Goal: Information Seeking & Learning: Learn about a topic

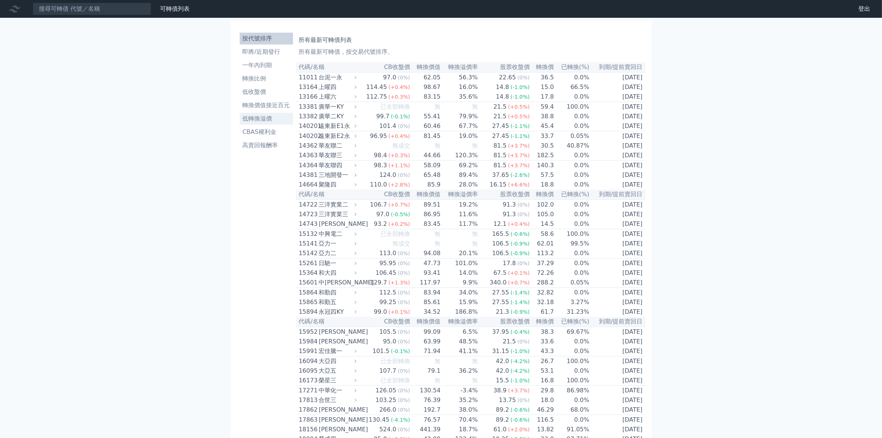
click at [260, 119] on li "低轉換溢價" at bounding box center [266, 118] width 53 height 9
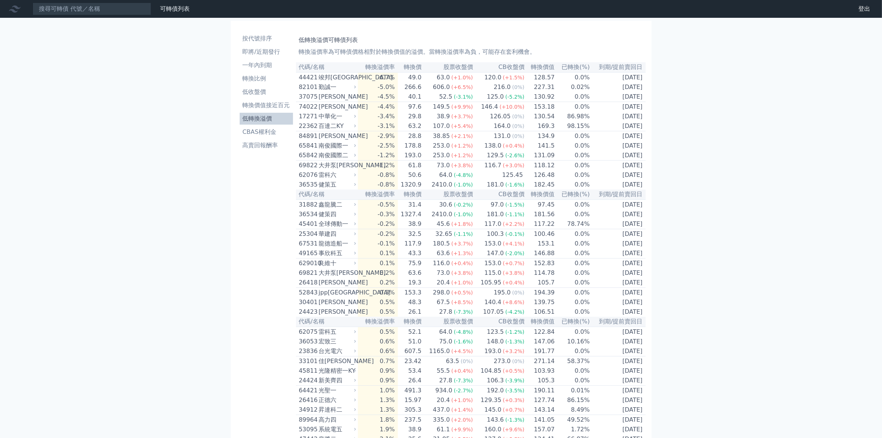
scroll to position [139, 0]
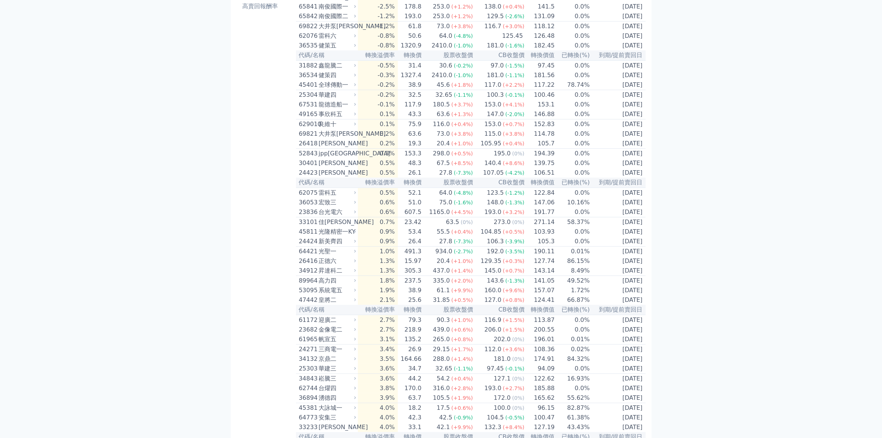
click at [451, 70] on div "30.6" at bounding box center [446, 65] width 16 height 9
click at [330, 70] on div "鑫龍騰二" at bounding box center [337, 65] width 36 height 9
click at [301, 70] on div "31882" at bounding box center [308, 65] width 18 height 9
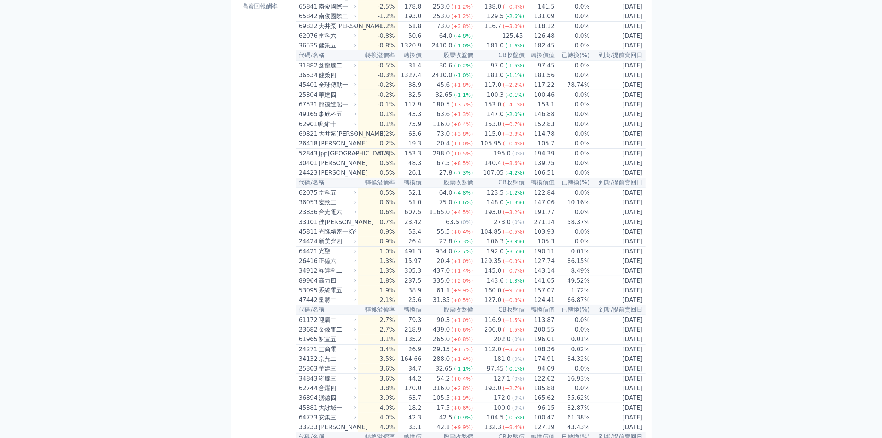
click at [334, 70] on div "鑫龍騰二" at bounding box center [337, 65] width 36 height 9
click at [393, 197] on td "0.5%" at bounding box center [378, 192] width 40 height 10
click at [332, 197] on div "雷科五" at bounding box center [337, 192] width 36 height 9
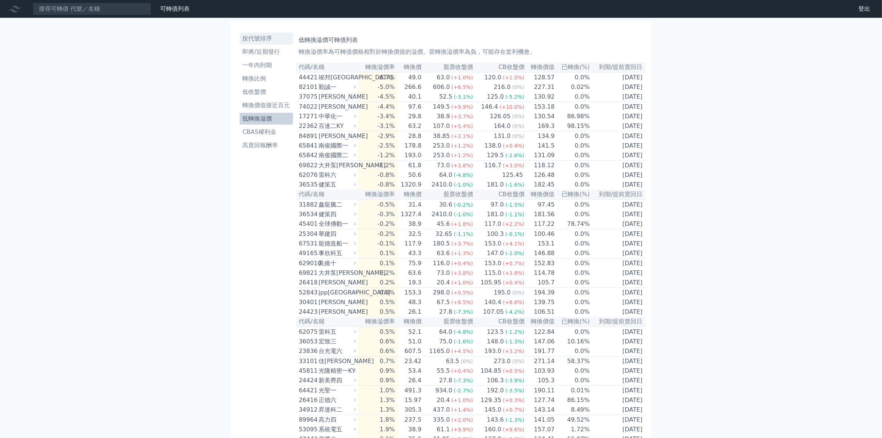
click at [263, 38] on li "按代號排序" at bounding box center [266, 38] width 53 height 9
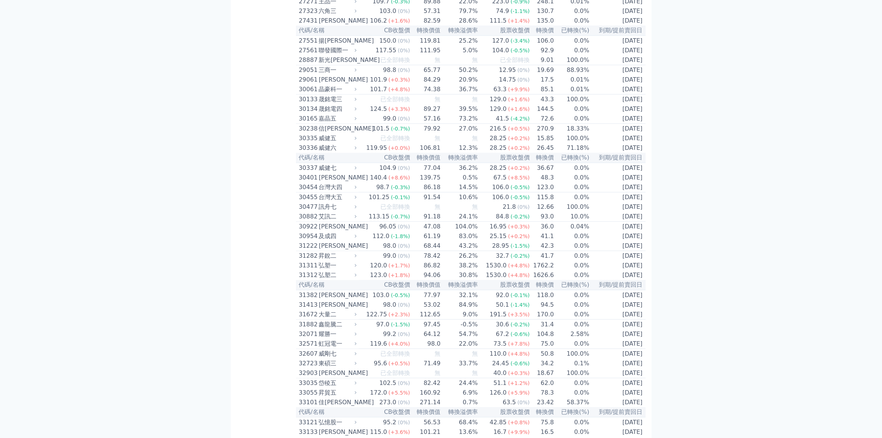
scroll to position [1111, 0]
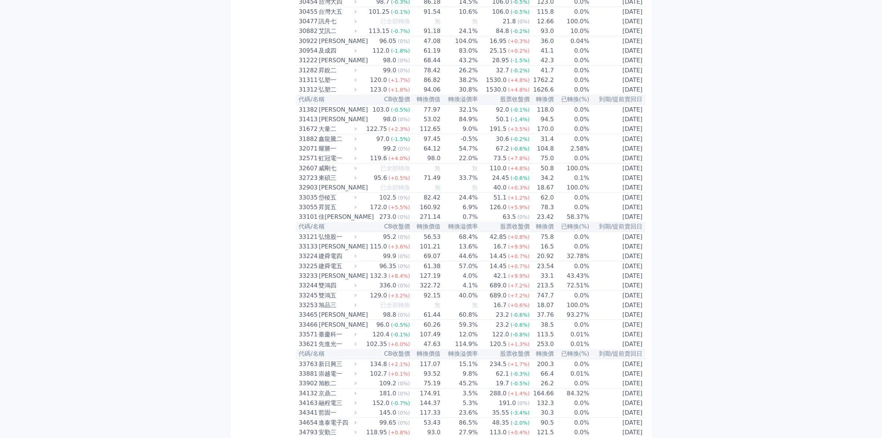
click at [316, 143] on div "31882" at bounding box center [308, 138] width 18 height 9
click at [326, 143] on div "鑫龍騰二" at bounding box center [337, 138] width 36 height 9
click at [395, 142] on span "(-1.5%)" at bounding box center [400, 139] width 19 height 6
drag, startPoint x: 473, startPoint y: 229, endPoint x: 485, endPoint y: 230, distance: 11.1
click at [474, 144] on td "-0.5%" at bounding box center [459, 139] width 37 height 10
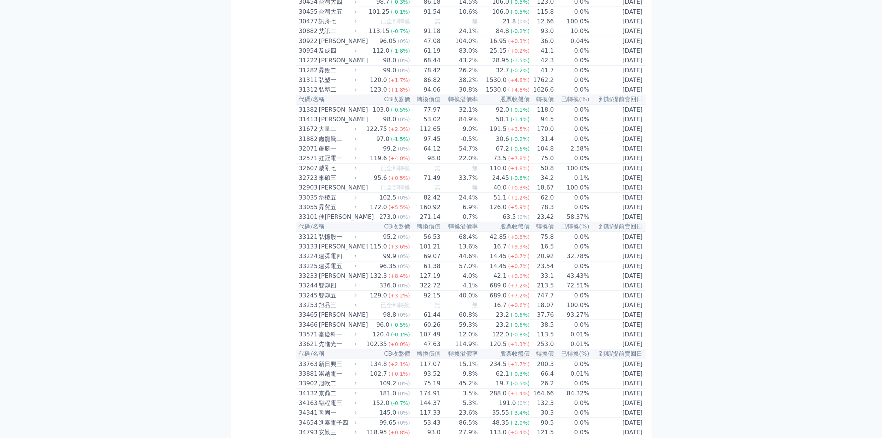
click at [526, 142] on span "(-0.2%)" at bounding box center [520, 139] width 19 height 6
click at [593, 153] on td "[DATE]" at bounding box center [618, 149] width 56 height 10
click at [625, 153] on td "[DATE]" at bounding box center [618, 149] width 56 height 10
click at [330, 143] on div "鑫龍騰二" at bounding box center [337, 138] width 36 height 9
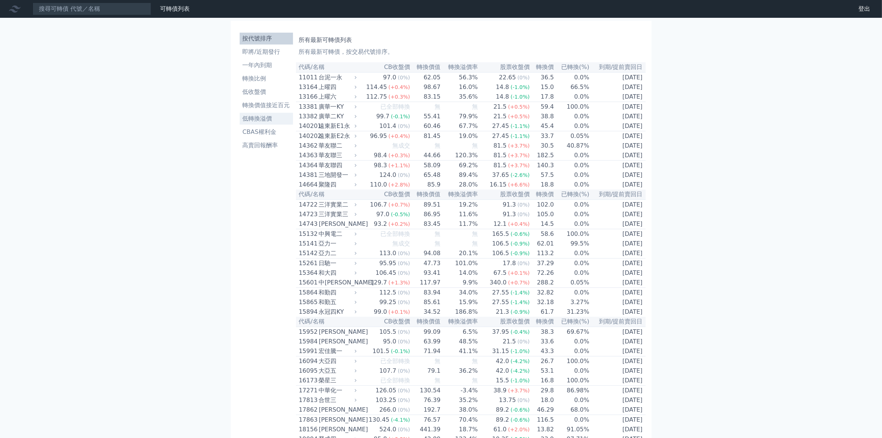
click at [266, 121] on li "低轉換溢價" at bounding box center [266, 118] width 53 height 9
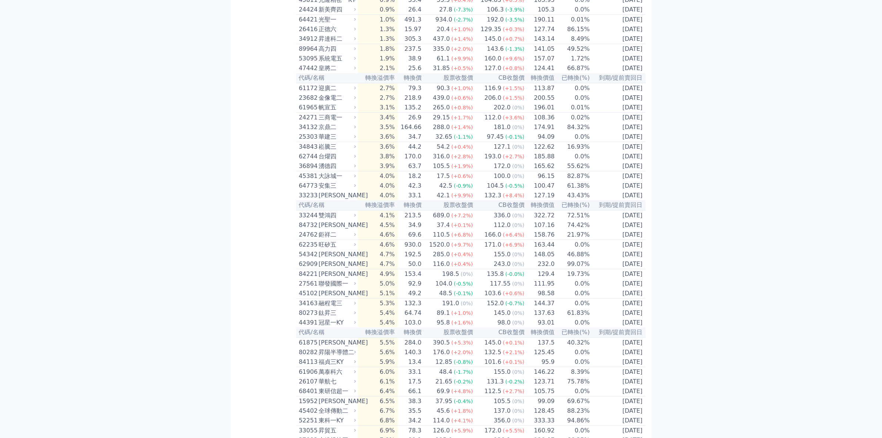
scroll to position [509, 0]
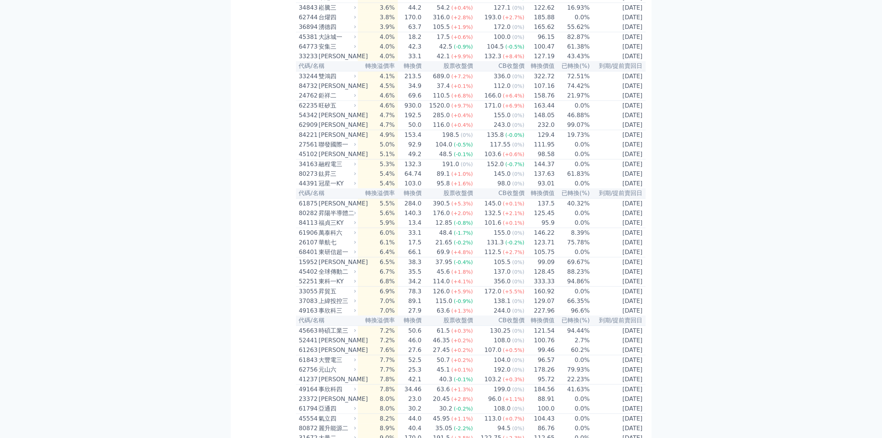
click at [333, 227] on div "福貞三KY" at bounding box center [337, 222] width 36 height 9
click at [338, 217] on div "昇陽半導體二" at bounding box center [337, 213] width 36 height 9
